Goal: Information Seeking & Learning: Learn about a topic

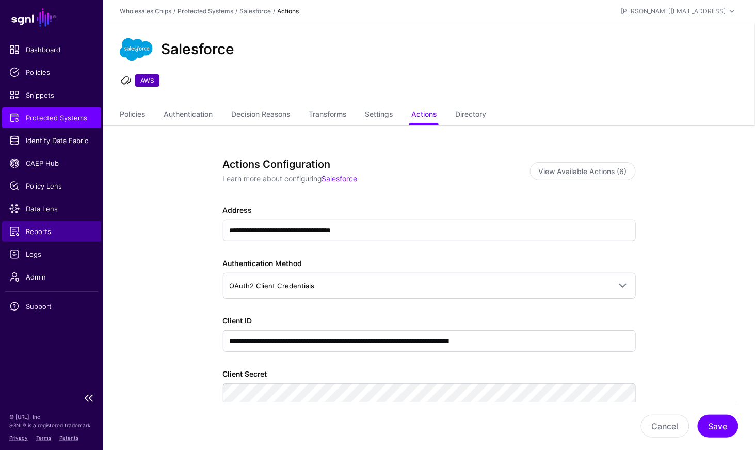
click at [38, 234] on span "Reports" at bounding box center [51, 231] width 85 height 10
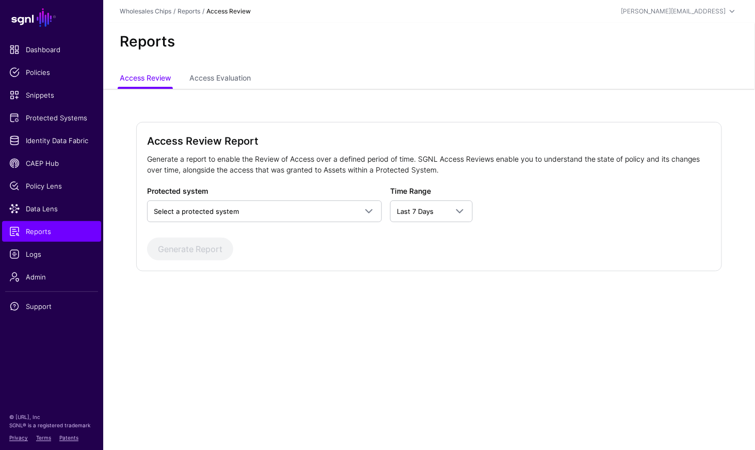
click at [285, 198] on div "Protected system Select a protected system AWS AWS (Directory API) AWS (via Pin…" at bounding box center [264, 203] width 235 height 37
click at [281, 208] on span "Select a protected system" at bounding box center [255, 211] width 203 height 11
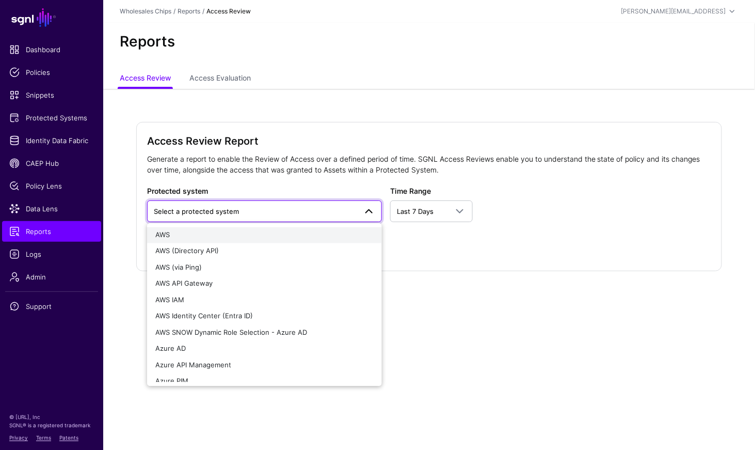
click at [199, 231] on div "AWS" at bounding box center [264, 235] width 218 height 10
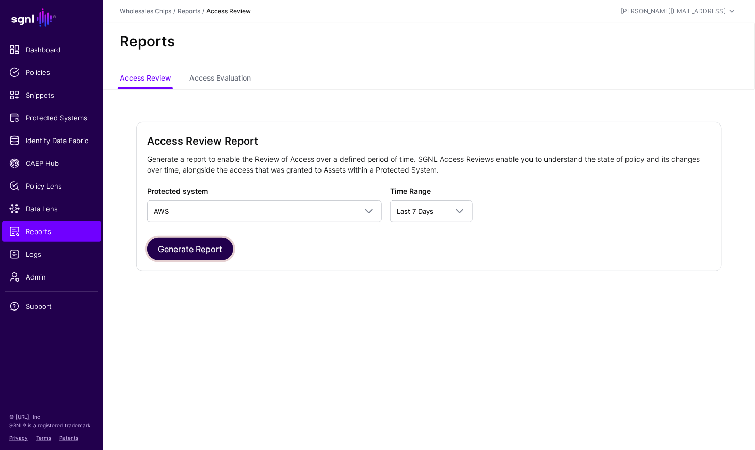
click at [194, 248] on button "Generate Report" at bounding box center [190, 249] width 86 height 23
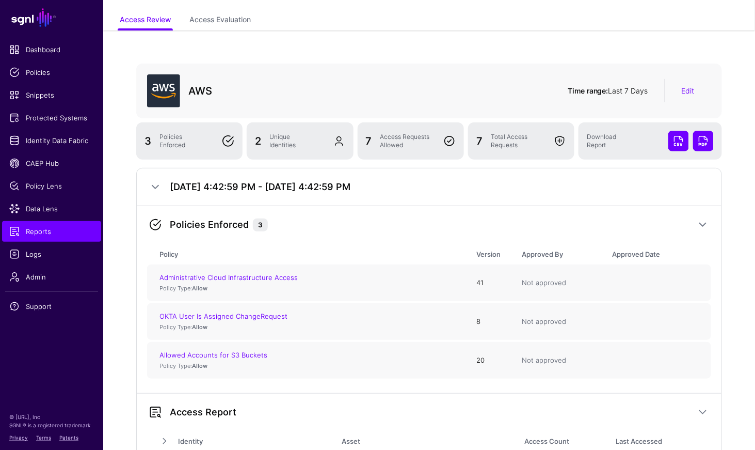
scroll to position [59, 0]
click at [34, 232] on span "Reports" at bounding box center [51, 231] width 85 height 10
click at [35, 257] on span "Logs" at bounding box center [51, 254] width 85 height 10
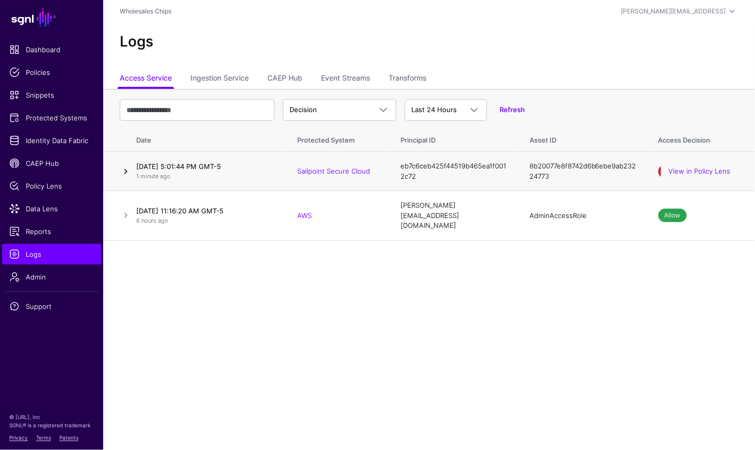
click at [121, 175] on link at bounding box center [126, 171] width 12 height 12
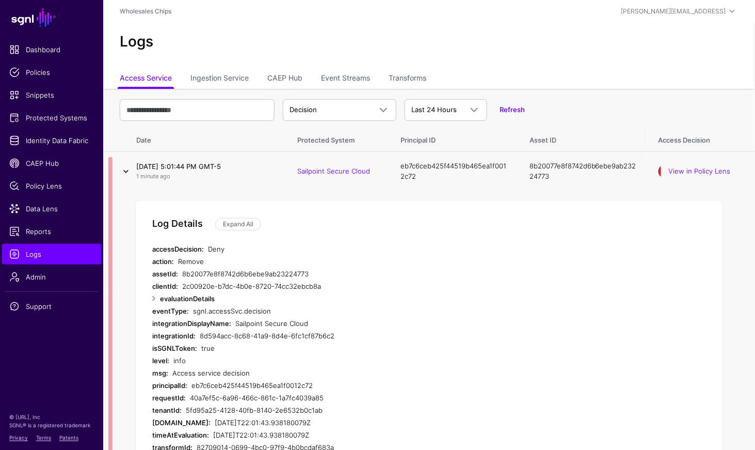
click at [126, 174] on link at bounding box center [126, 171] width 12 height 12
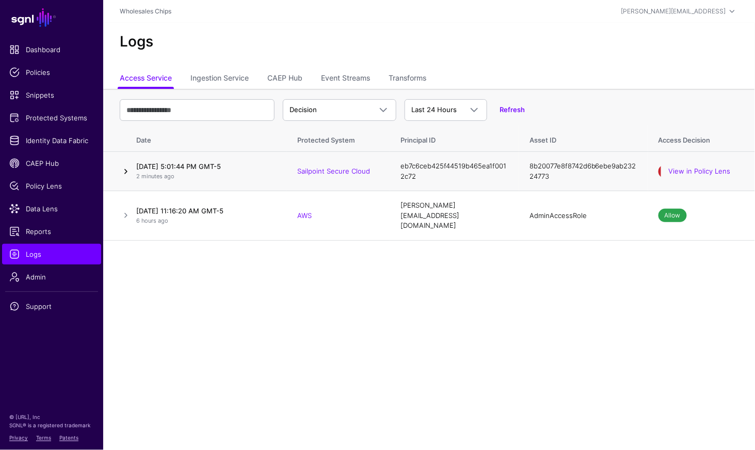
click at [128, 173] on link at bounding box center [126, 171] width 12 height 12
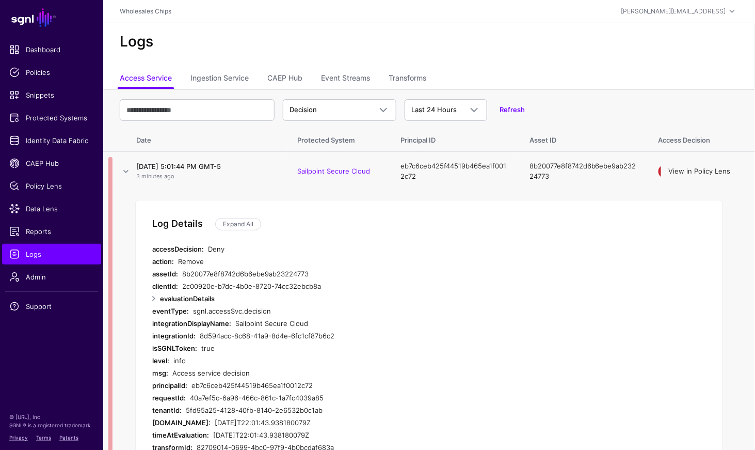
click at [683, 169] on link "View in Policy Lens" at bounding box center [700, 171] width 62 height 8
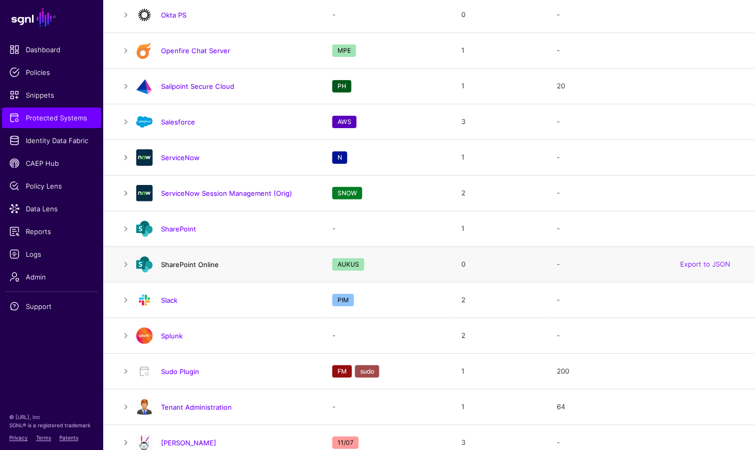
scroll to position [1160, 0]
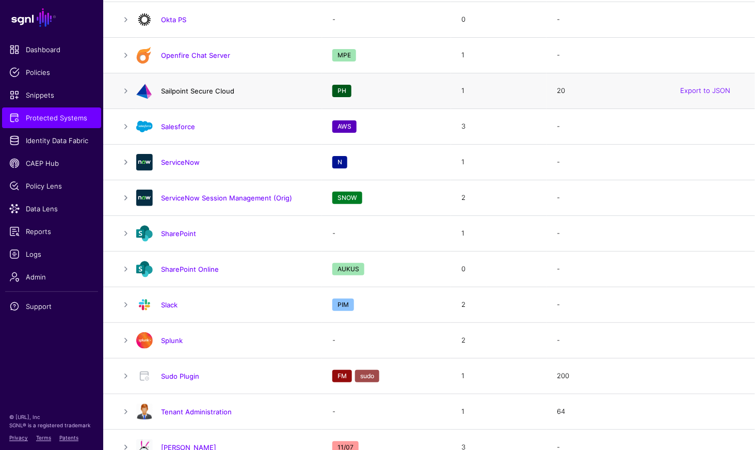
click at [181, 90] on link "Sailpoint Secure Cloud" at bounding box center [197, 91] width 73 height 8
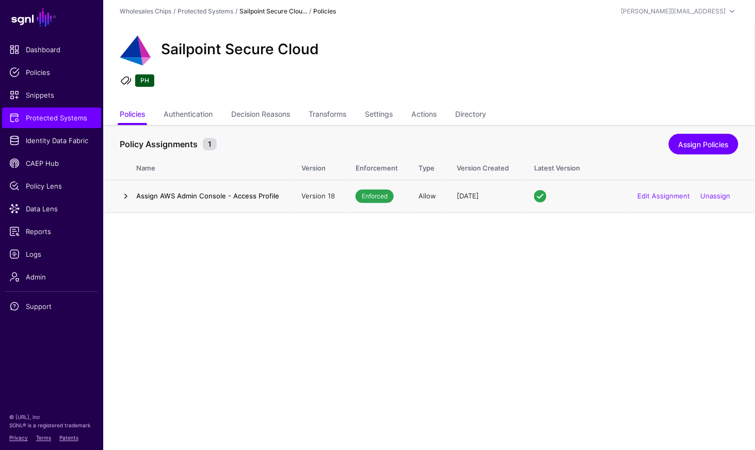
click at [128, 193] on link at bounding box center [126, 196] width 12 height 12
click at [125, 201] on link at bounding box center [126, 196] width 12 height 12
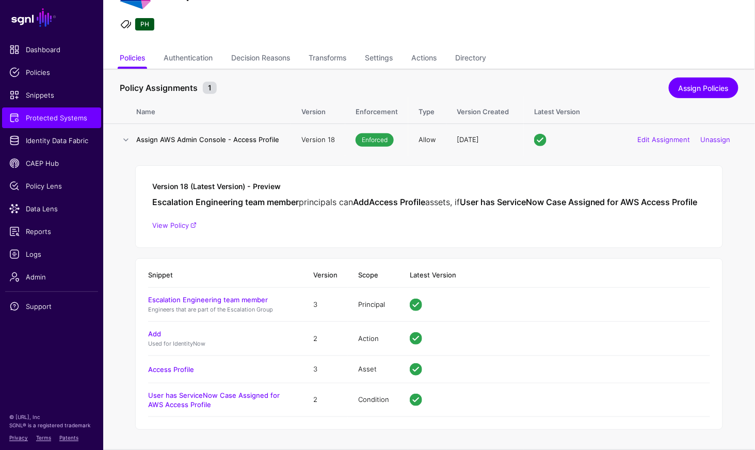
scroll to position [62, 0]
click at [26, 252] on span "Logs" at bounding box center [51, 254] width 85 height 10
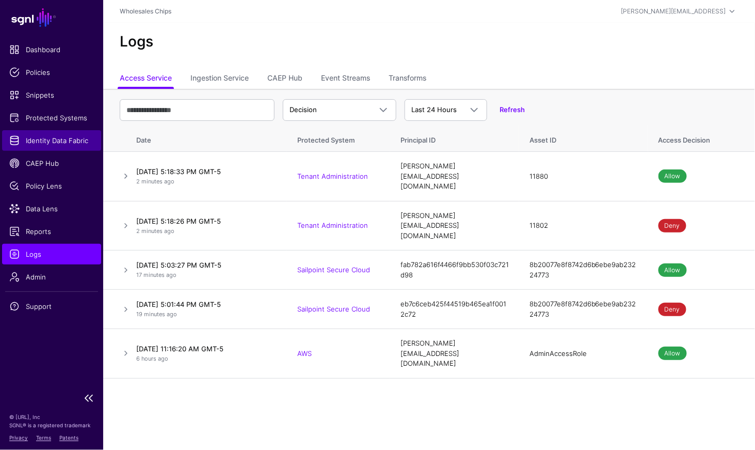
click at [67, 141] on span "Identity Data Fabric" at bounding box center [51, 140] width 85 height 10
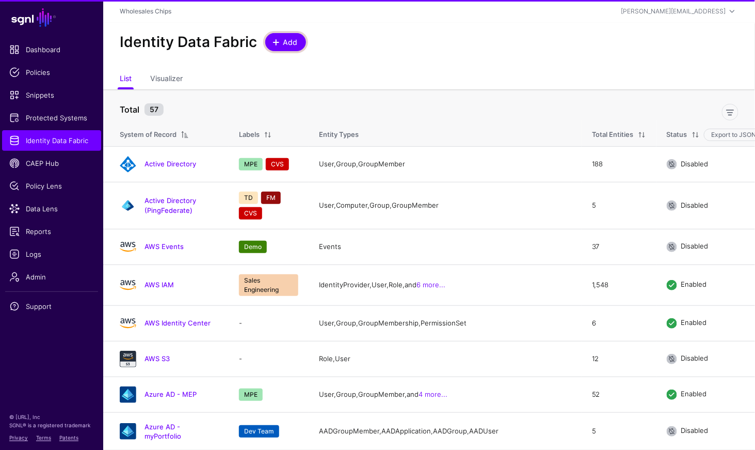
click at [291, 43] on span "Add" at bounding box center [290, 42] width 17 height 11
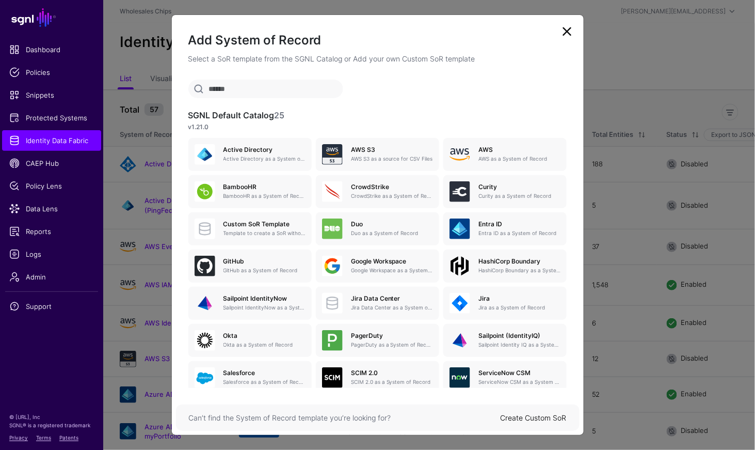
click at [49, 97] on ngb-modal-window "Add System of Record Select a SoR template from the SGNL Catalog or Add your ow…" at bounding box center [377, 225] width 755 height 450
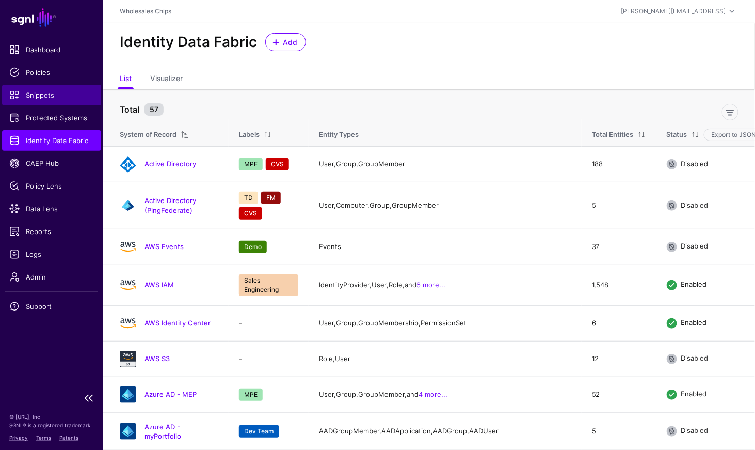
click at [43, 97] on span "Snippets" at bounding box center [51, 95] width 85 height 10
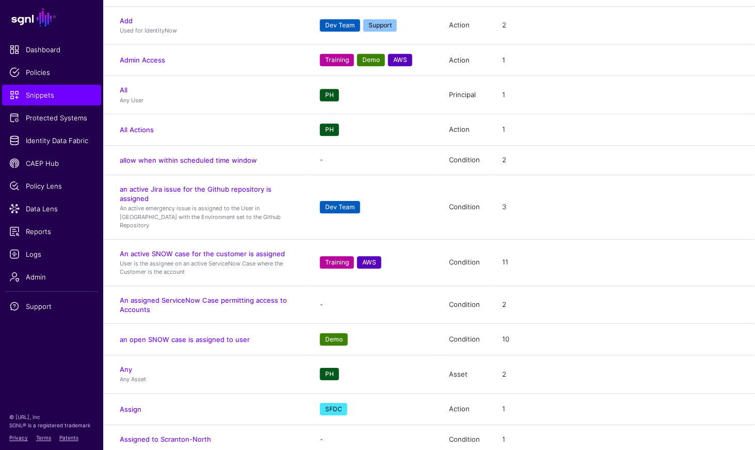
scroll to position [1244, 0]
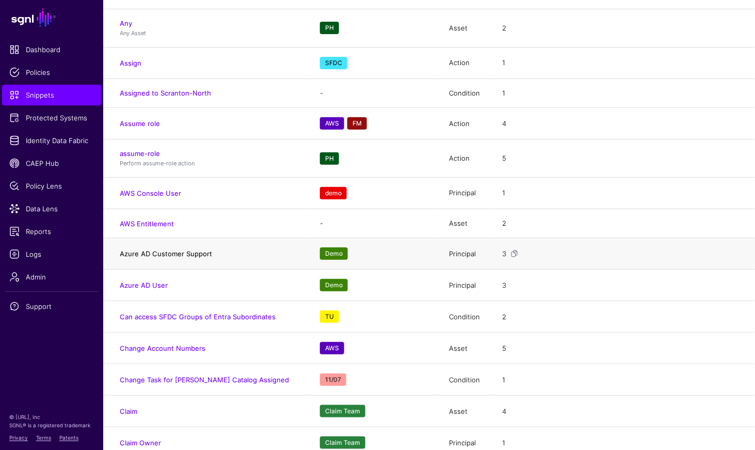
click at [198, 249] on link "Azure AD Customer Support" at bounding box center [166, 253] width 92 height 8
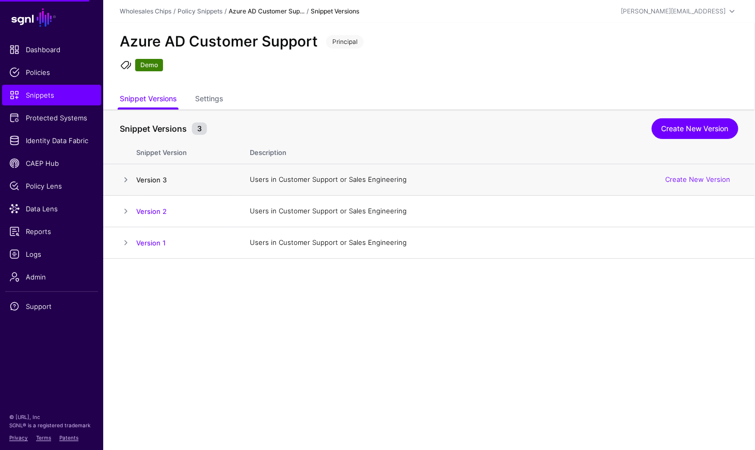
click at [160, 176] on link "Version 3" at bounding box center [151, 180] width 30 height 8
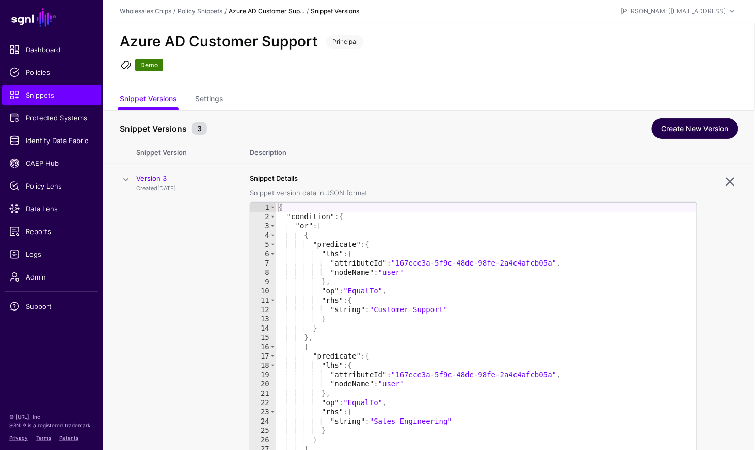
click at [715, 124] on link "Create New Version" at bounding box center [695, 128] width 87 height 21
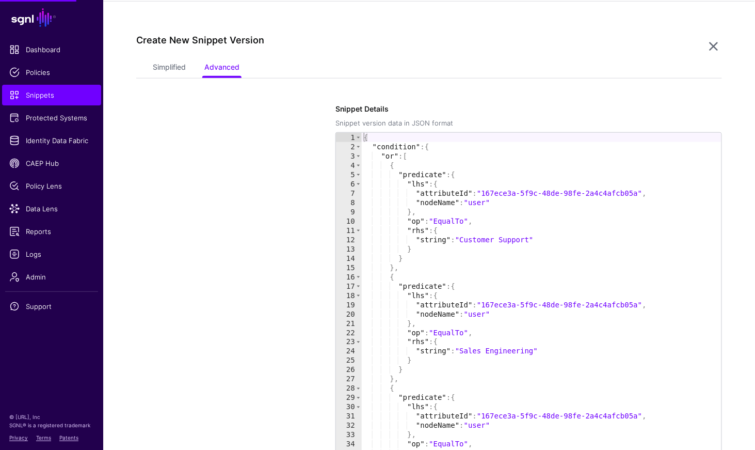
scroll to position [258, 0]
click at [161, 66] on link "Simplified" at bounding box center [169, 67] width 33 height 20
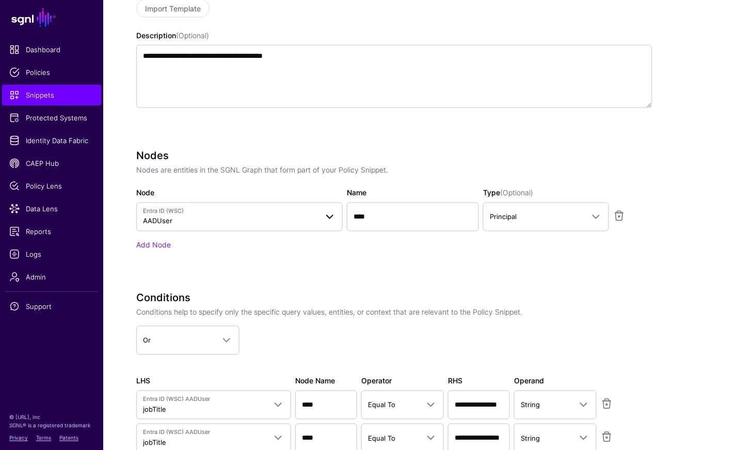
scroll to position [408, 0]
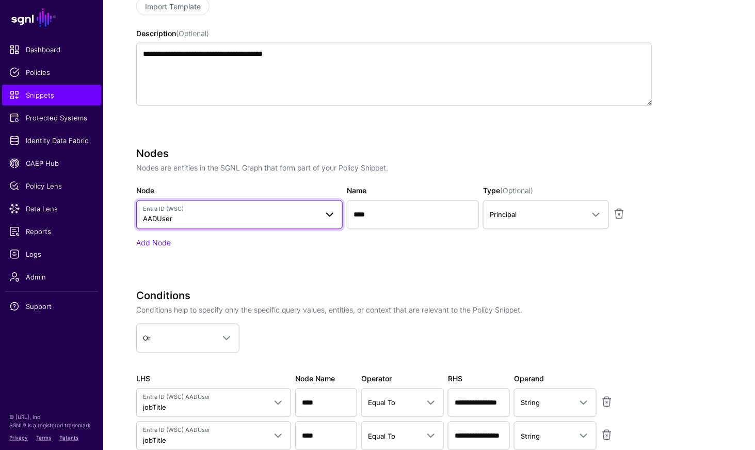
click at [207, 216] on span "Entra ID (WSC) AADUser" at bounding box center [230, 215] width 175 height 20
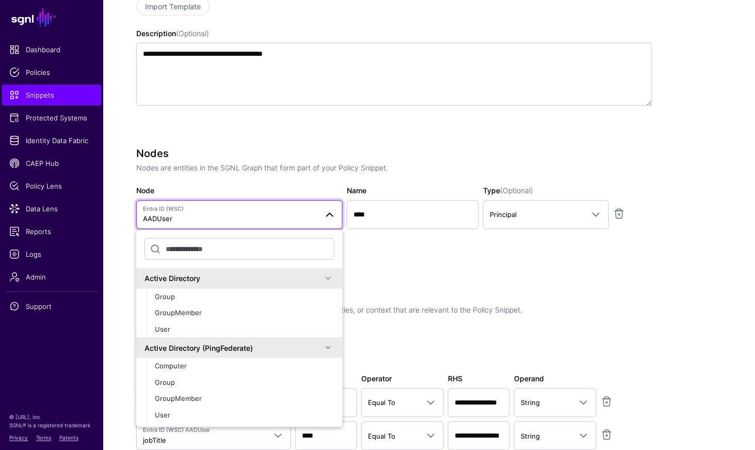
click at [550, 269] on div "Nodes Nodes are entities in the SGNL Graph that form part of your Policy Snippe…" at bounding box center [394, 212] width 516 height 130
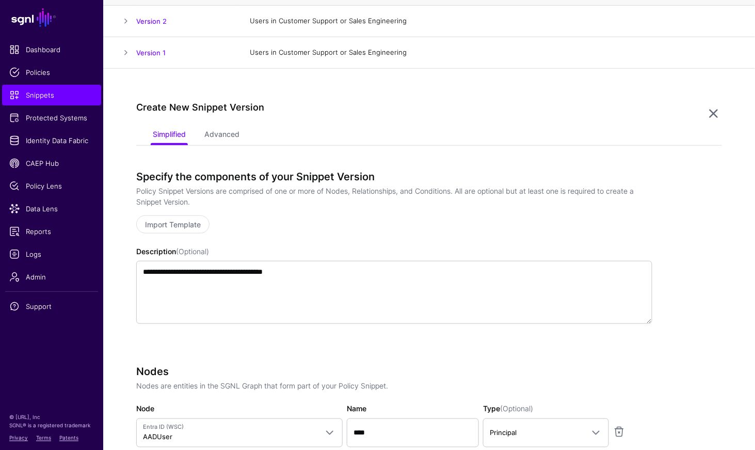
scroll to position [0, 0]
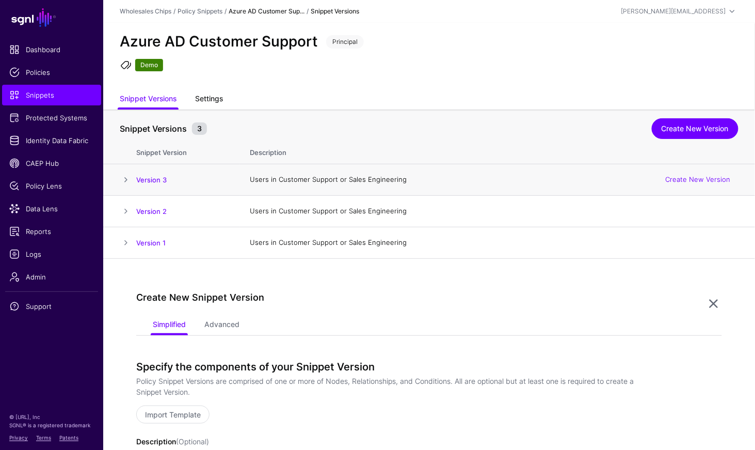
click at [201, 96] on link "Settings" at bounding box center [209, 100] width 28 height 20
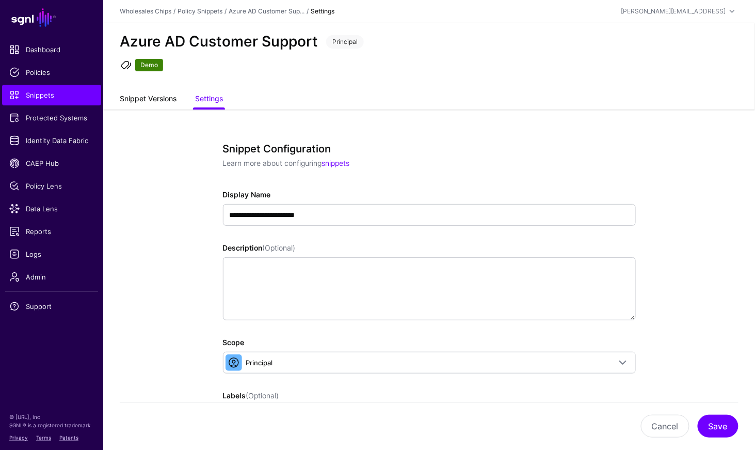
click at [141, 92] on link "Snippet Versions" at bounding box center [148, 100] width 57 height 20
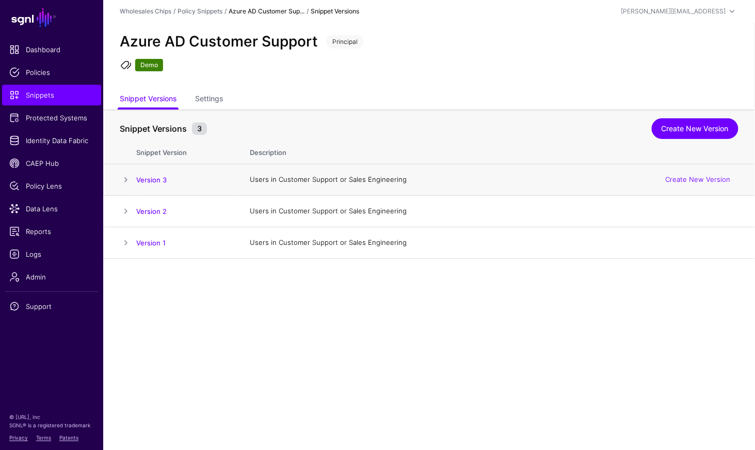
click at [124, 172] on td at bounding box center [119, 179] width 33 height 31
click at [124, 176] on span at bounding box center [126, 179] width 12 height 12
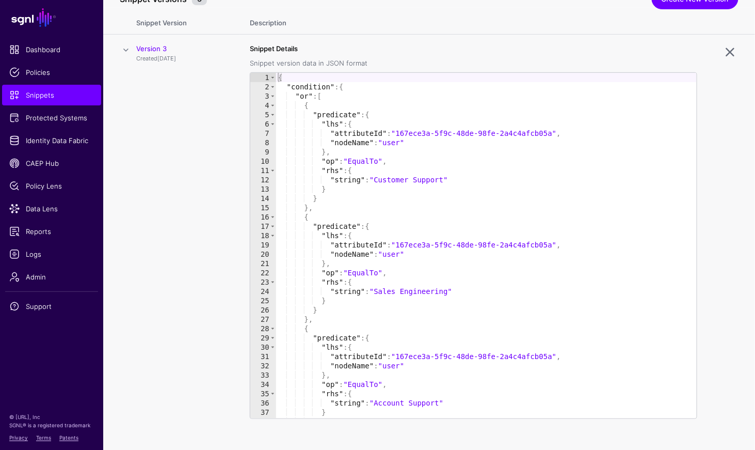
scroll to position [126, 0]
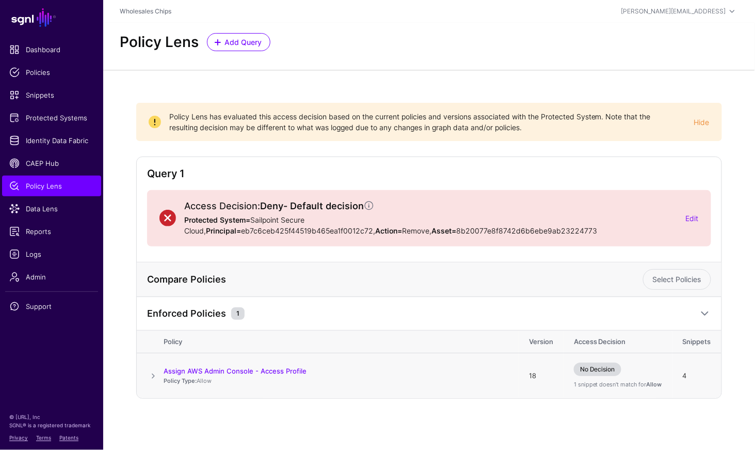
click at [152, 376] on span at bounding box center [153, 376] width 12 height 12
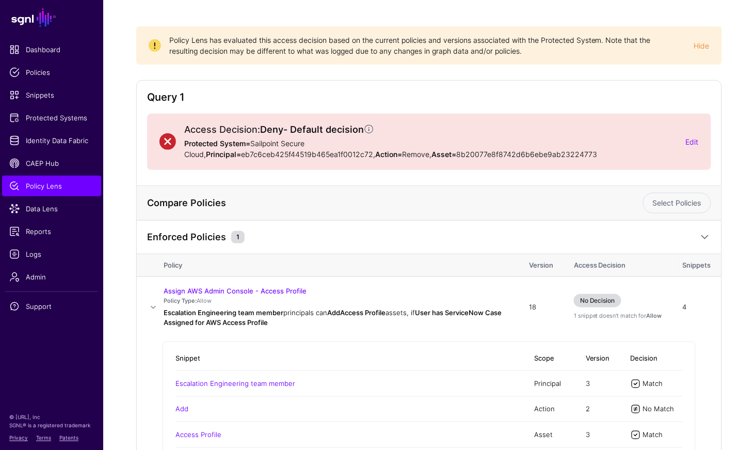
scroll to position [176, 0]
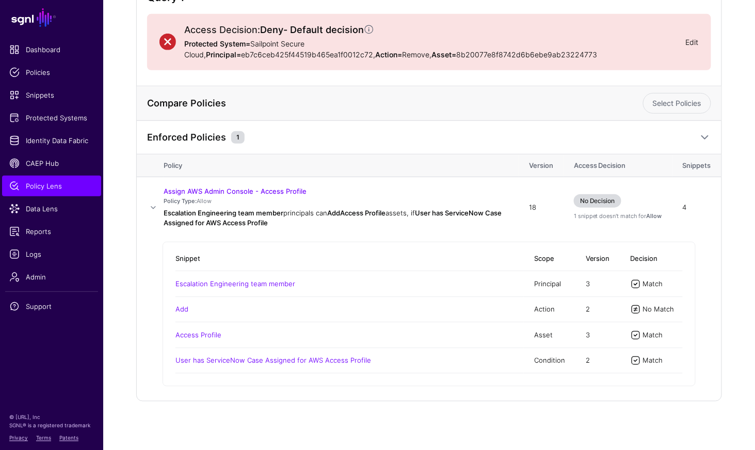
click at [692, 39] on link "Edit" at bounding box center [692, 42] width 13 height 9
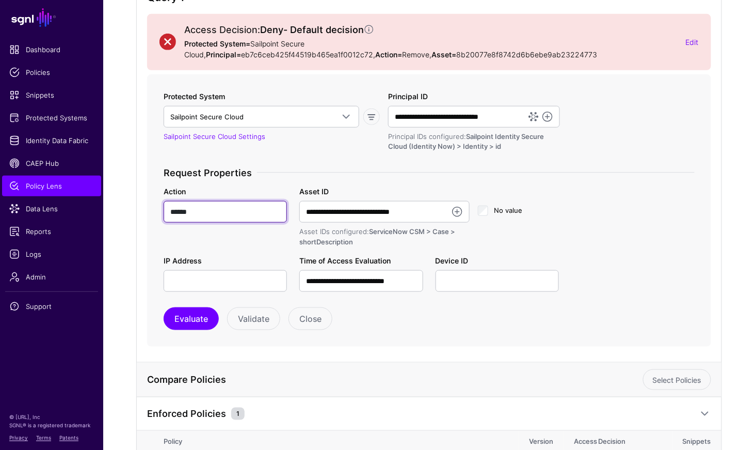
click at [226, 213] on input "******" at bounding box center [225, 212] width 123 height 22
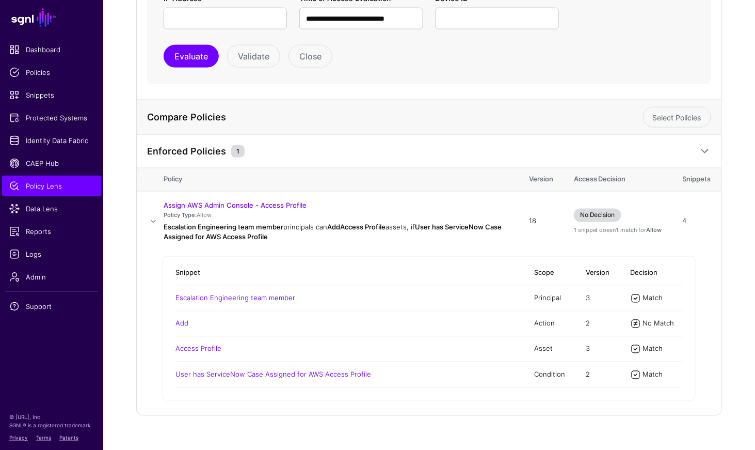
scroll to position [439, 0]
click at [61, 160] on span "CAEP Hub" at bounding box center [51, 163] width 85 height 10
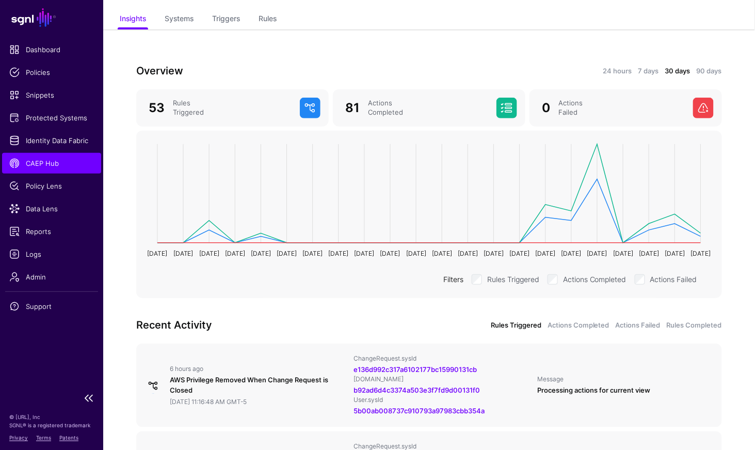
scroll to position [70, 0]
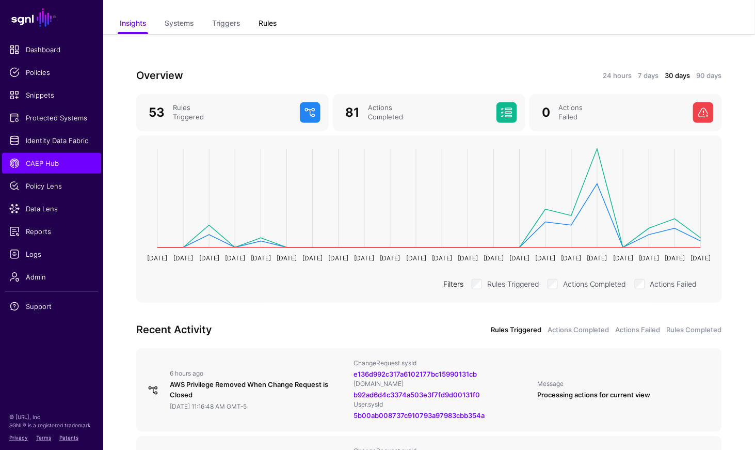
click at [261, 21] on link "Rules" at bounding box center [268, 24] width 18 height 20
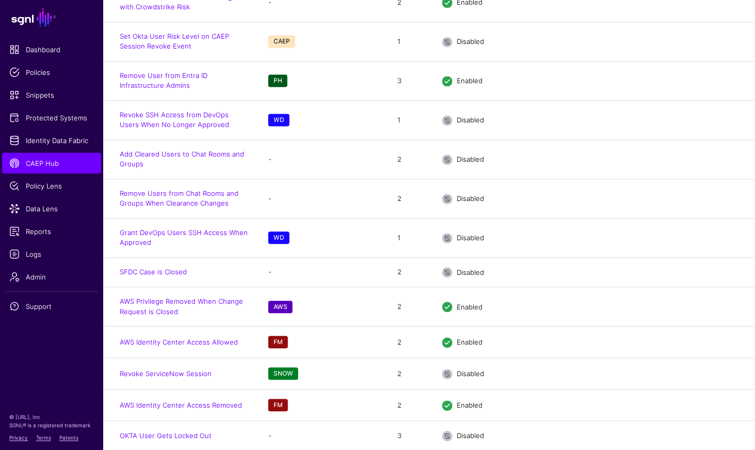
scroll to position [644, 0]
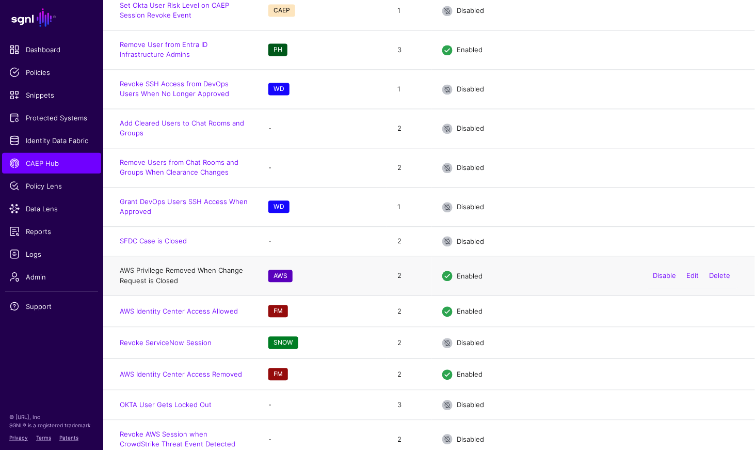
click at [165, 266] on link "AWS Privilege Removed When Change Request is Closed" at bounding box center [181, 275] width 123 height 19
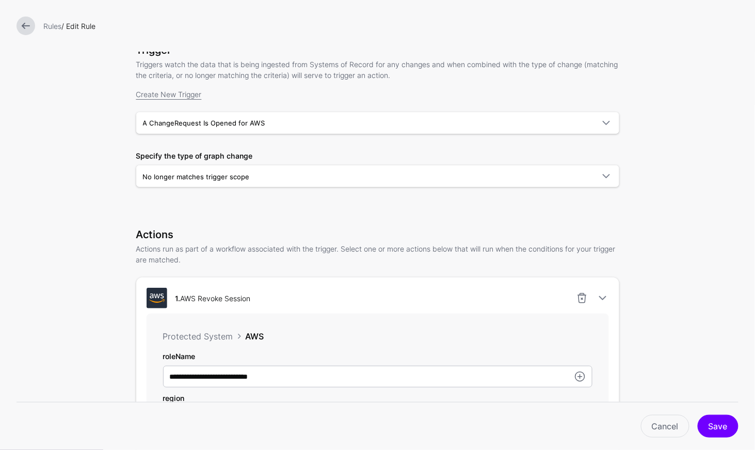
scroll to position [67, 0]
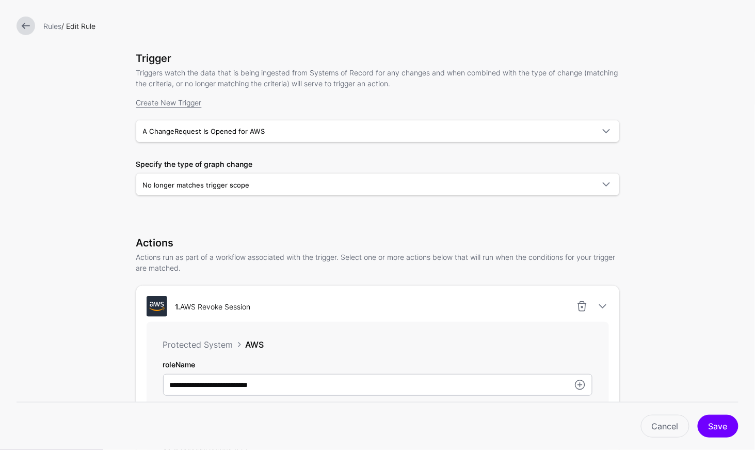
click at [26, 30] on link at bounding box center [26, 26] width 19 height 19
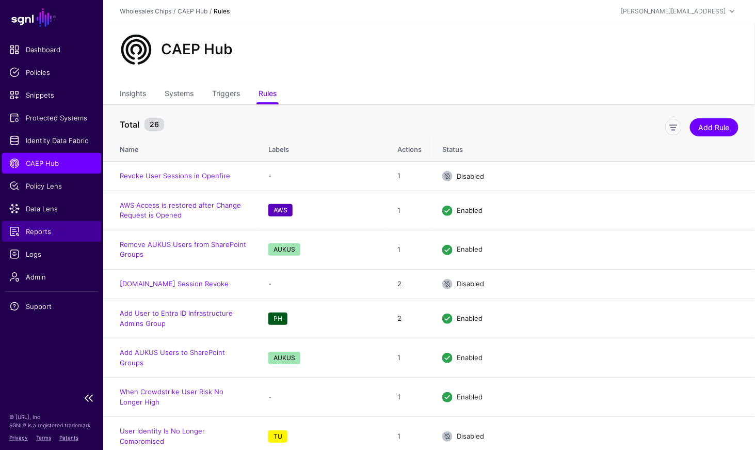
click at [39, 229] on span "Reports" at bounding box center [51, 231] width 85 height 10
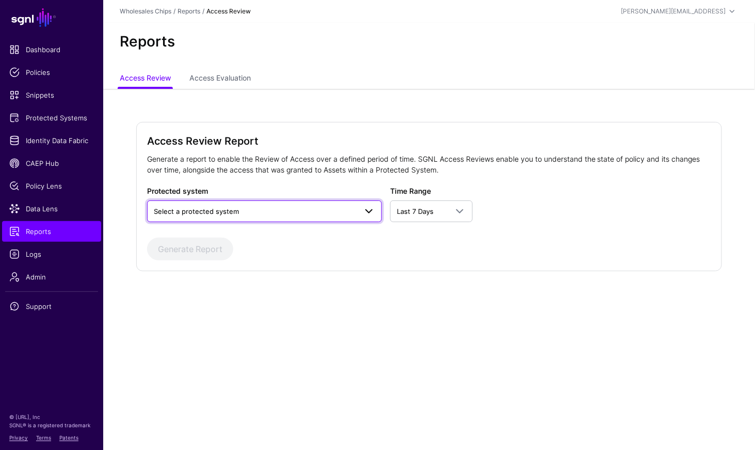
click at [324, 210] on span "Select a protected system" at bounding box center [255, 211] width 203 height 11
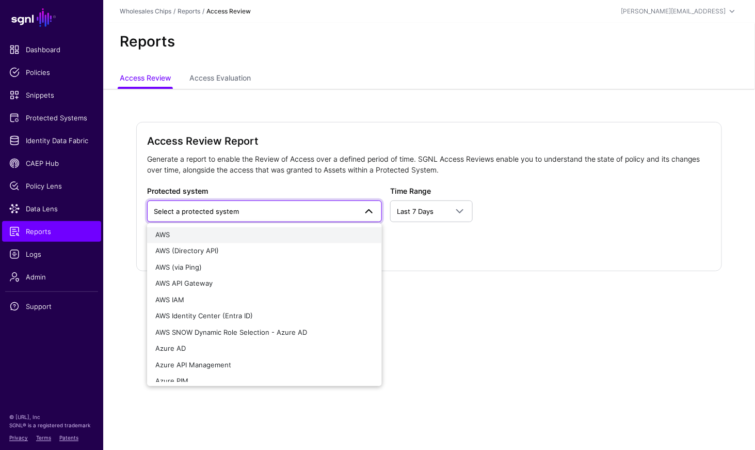
click at [276, 236] on div "AWS" at bounding box center [264, 235] width 218 height 10
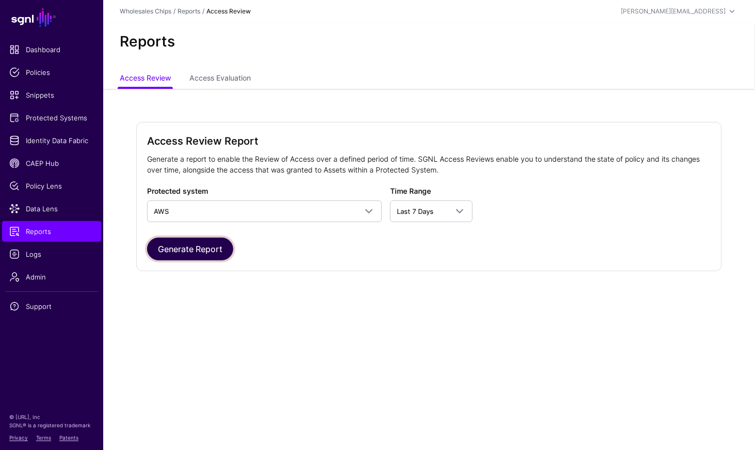
click at [176, 251] on button "Generate Report" at bounding box center [190, 249] width 86 height 23
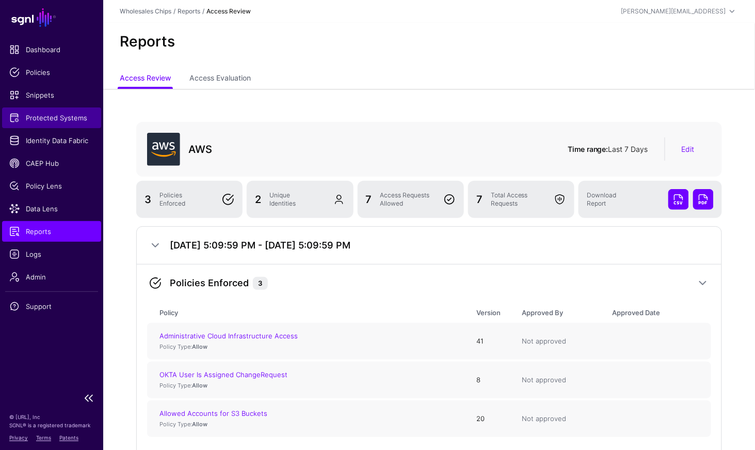
click at [70, 117] on span "Protected Systems" at bounding box center [51, 118] width 85 height 10
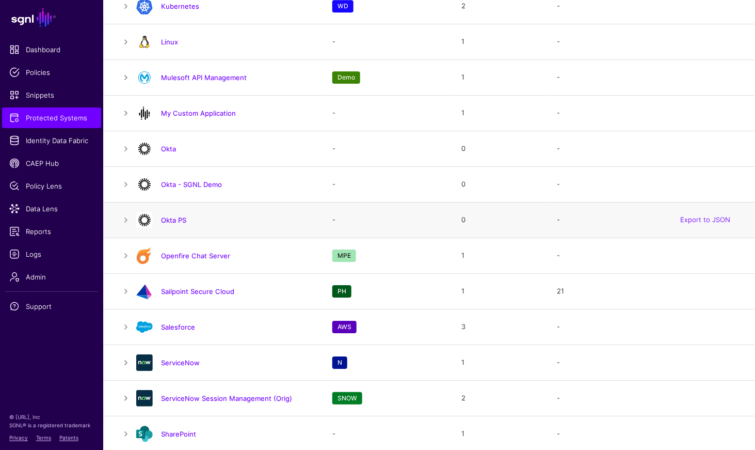
scroll to position [979, 0]
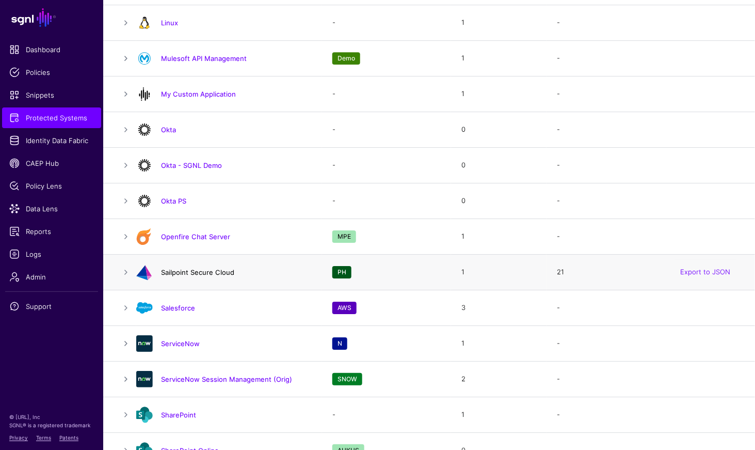
click at [175, 268] on link "Sailpoint Secure Cloud" at bounding box center [197, 272] width 73 height 8
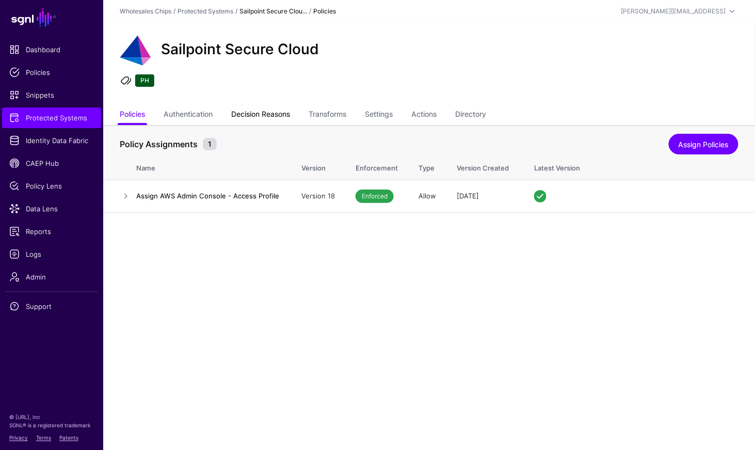
click at [252, 116] on link "Decision Reasons" at bounding box center [260, 115] width 59 height 20
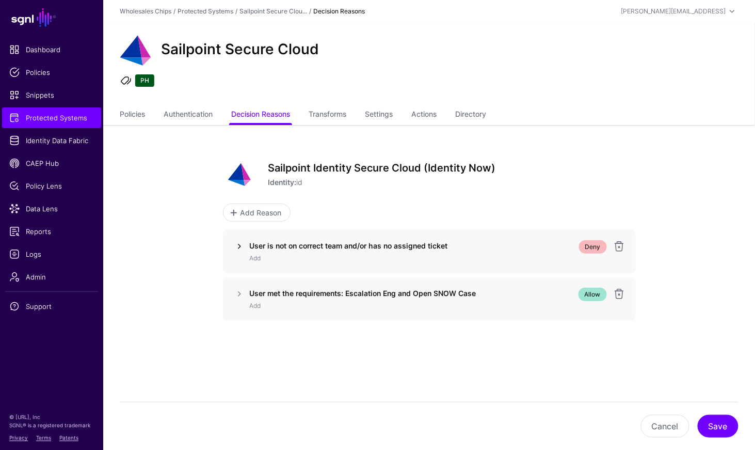
click at [240, 243] on link at bounding box center [239, 246] width 12 height 12
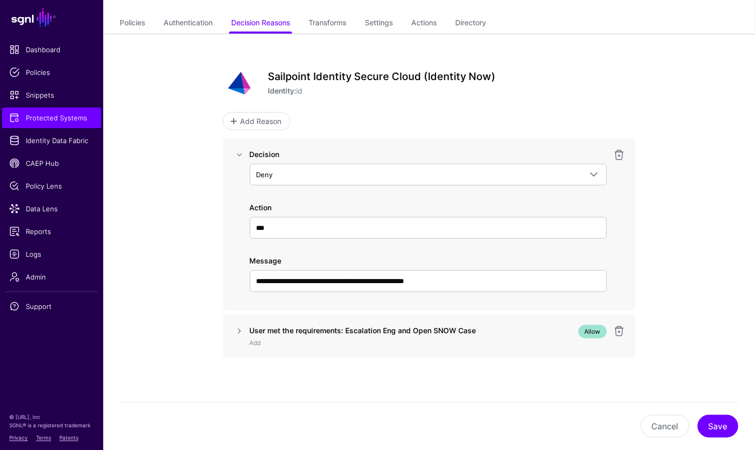
scroll to position [92, 0]
